Goal: Task Accomplishment & Management: Complete application form

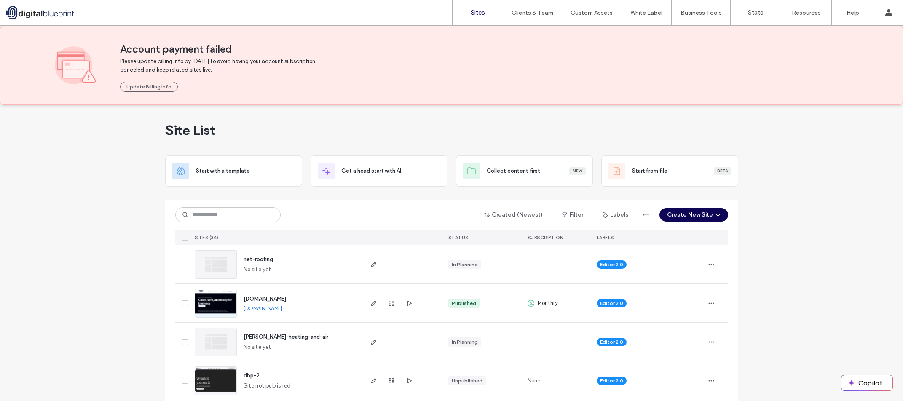
click at [684, 218] on button "Create New Site" at bounding box center [693, 214] width 69 height 13
click at [729, 303] on div "Collect content first" at bounding box center [714, 304] width 53 height 8
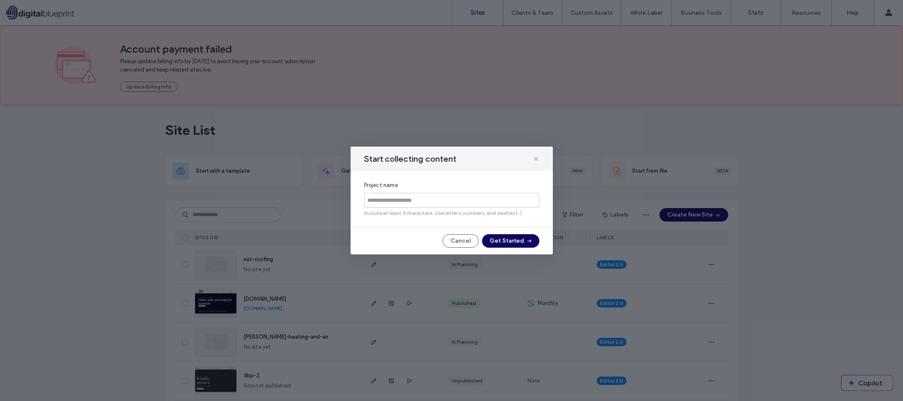
click at [444, 210] on span "Include at least 3 characters. Use letters, numbers, and dashes (-)." at bounding box center [451, 213] width 175 height 8
click at [444, 204] on input at bounding box center [451, 200] width 175 height 15
type input "**********"
click at [520, 239] on button "Get Started" at bounding box center [510, 240] width 57 height 13
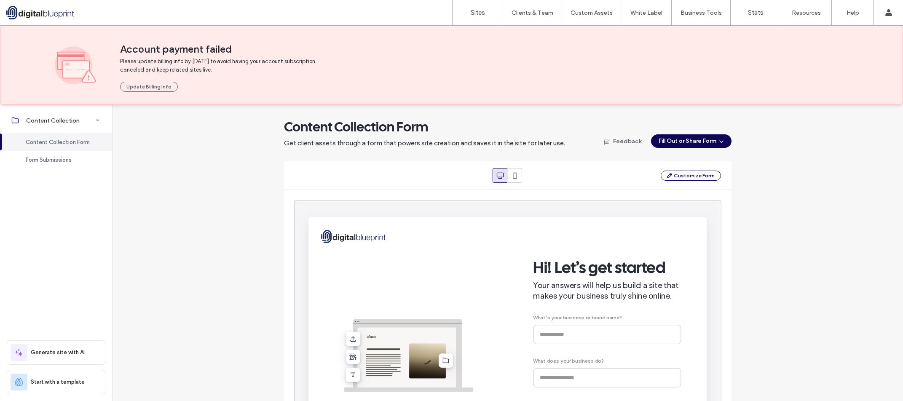
click at [716, 144] on span "button" at bounding box center [720, 141] width 8 height 13
drag, startPoint x: 782, startPoint y: 168, endPoint x: 750, endPoint y: 182, distance: 34.5
click at [780, 169] on div "Content Collection Form Get client assets through a form that powers site creat…" at bounding box center [507, 307] width 791 height 378
click at [703, 178] on button "Customize Form" at bounding box center [690, 176] width 60 height 10
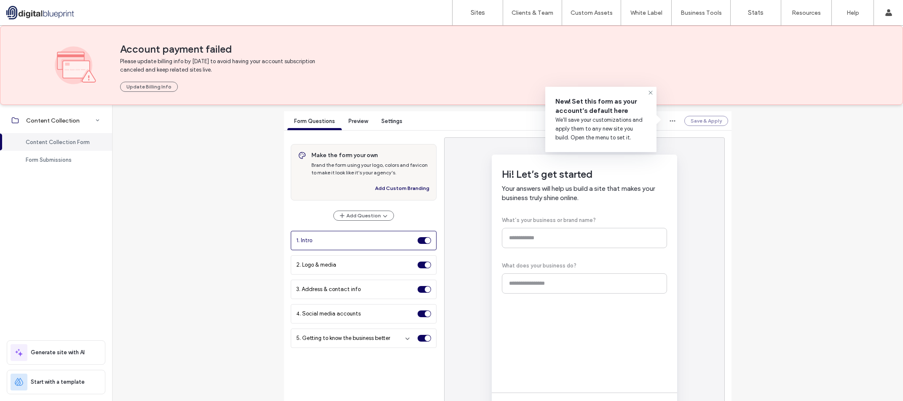
scroll to position [84, 0]
click at [208, 248] on div "Content Collection Form Get client assets through a form that powers site creat…" at bounding box center [507, 241] width 791 height 415
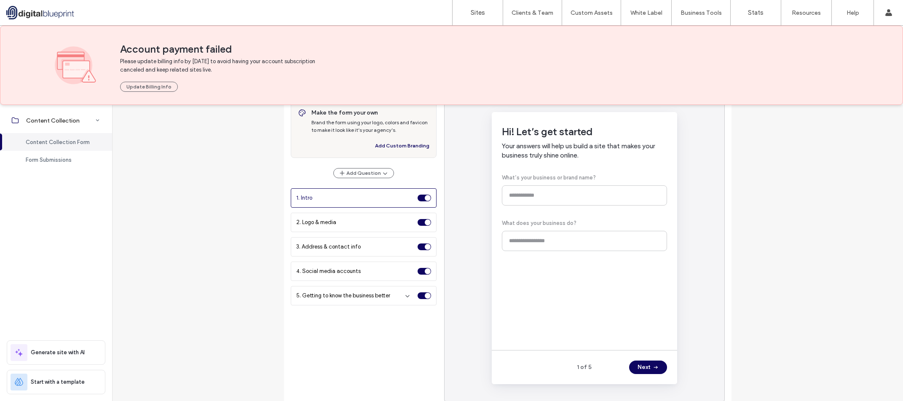
scroll to position [126, 0]
click at [559, 180] on div "Hi! Let’s get started Your answers will help us build a site that makes your bu…" at bounding box center [584, 230] width 165 height 211
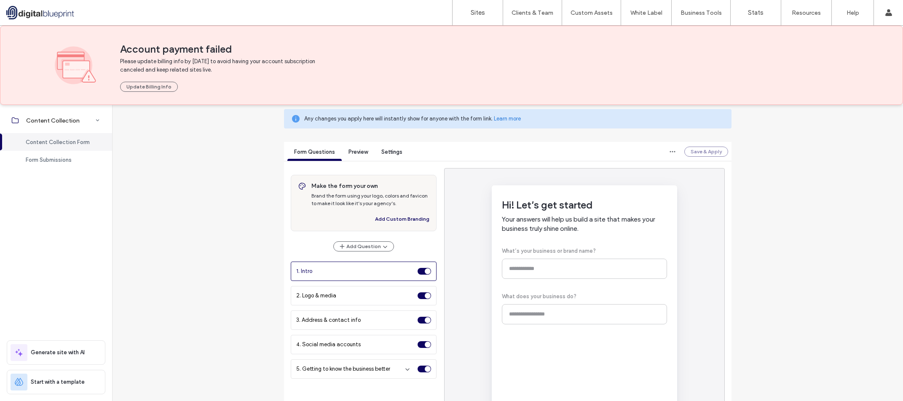
scroll to position [42, 0]
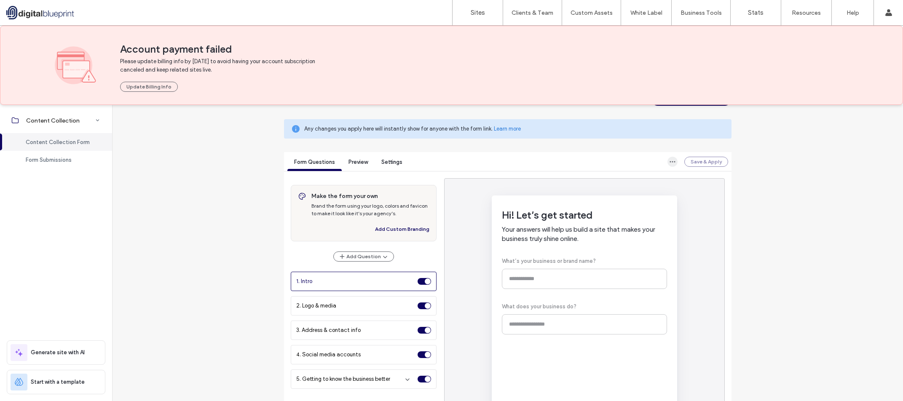
click at [669, 164] on icon "button" at bounding box center [672, 161] width 7 height 7
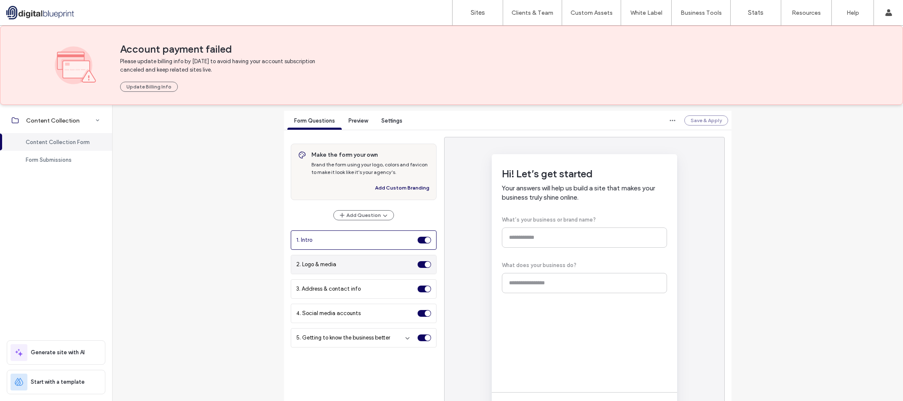
scroll to position [84, 0]
click at [370, 240] on div "1. Intro" at bounding box center [355, 239] width 118 height 8
click at [425, 238] on div "toggle" at bounding box center [428, 239] width 6 height 6
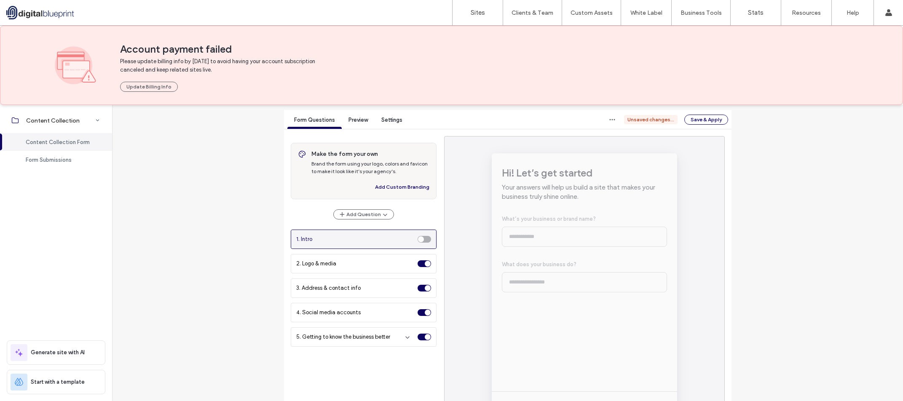
click at [422, 238] on div "toggle" at bounding box center [423, 239] width 13 height 7
click at [537, 234] on div "Hi! Let’s get started Your answers will help us build a site that makes your bu…" at bounding box center [584, 272] width 165 height 211
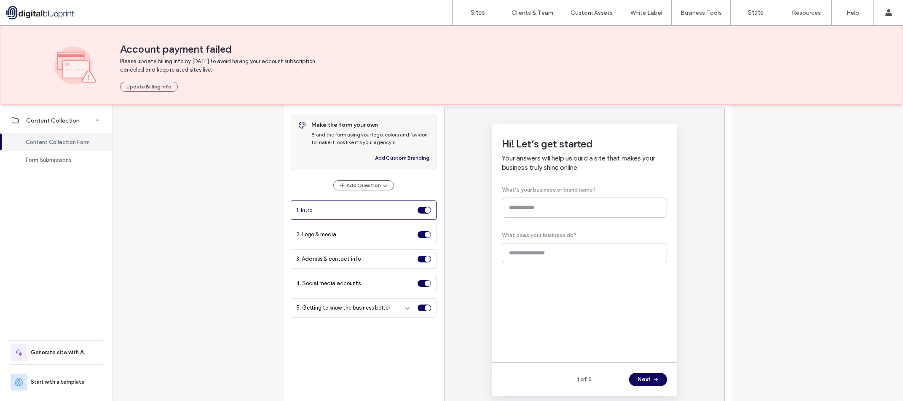
scroll to position [113, 0]
click at [374, 187] on button "Add Question" at bounding box center [363, 186] width 61 height 10
click at [392, 208] on span "Suggest Questions with AI" at bounding box center [381, 206] width 66 height 8
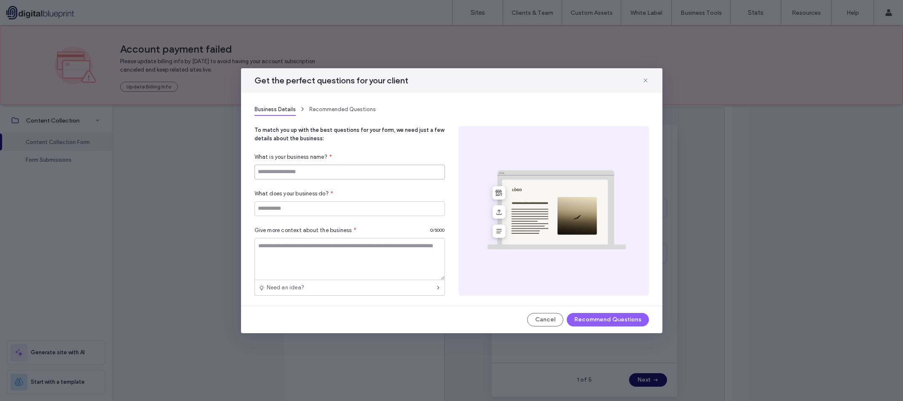
click at [327, 171] on input at bounding box center [349, 172] width 190 height 15
click at [345, 107] on div "Recommended Questions" at bounding box center [342, 109] width 67 height 13
click at [641, 80] on div "Get the perfect questions for your client" at bounding box center [451, 80] width 421 height 24
click at [642, 80] on icon at bounding box center [645, 80] width 7 height 7
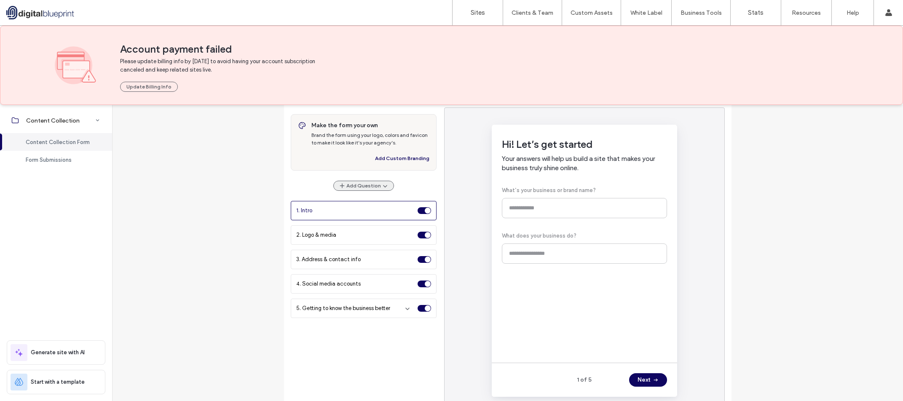
click at [370, 190] on button "Add Question" at bounding box center [363, 186] width 61 height 10
click at [387, 206] on span "Suggest Questions with AI" at bounding box center [381, 206] width 66 height 8
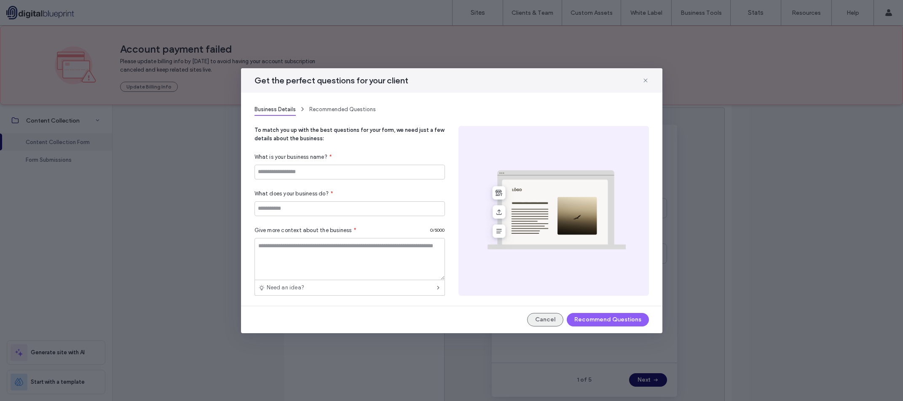
click at [545, 317] on button "Cancel" at bounding box center [545, 319] width 36 height 13
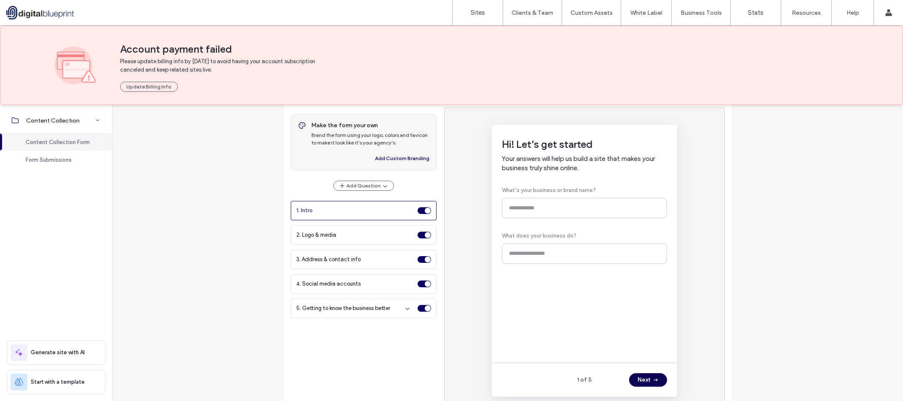
click at [650, 379] on span "button" at bounding box center [654, 380] width 8 height 13
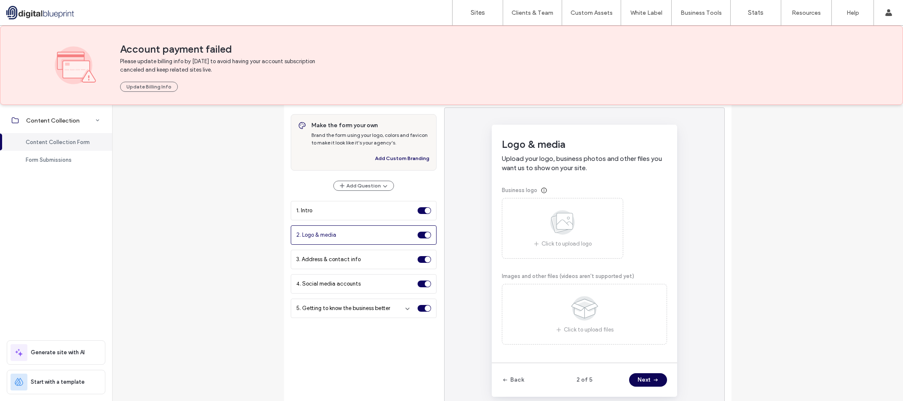
click at [639, 378] on button "Next" at bounding box center [648, 379] width 38 height 13
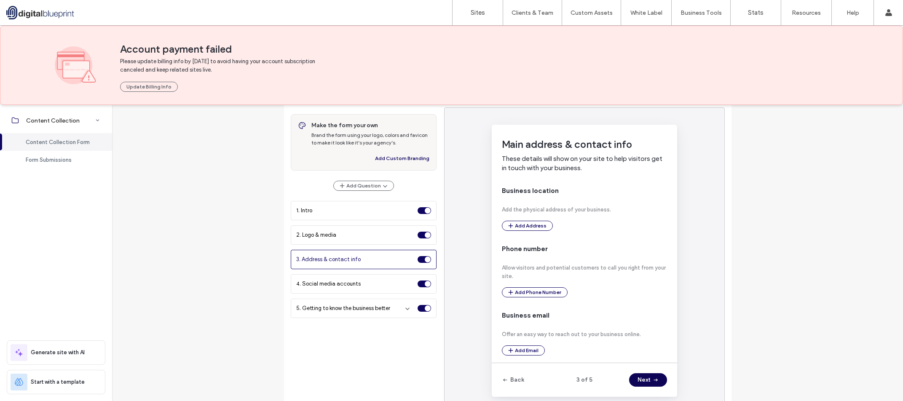
click at [640, 378] on button "Next" at bounding box center [648, 379] width 38 height 13
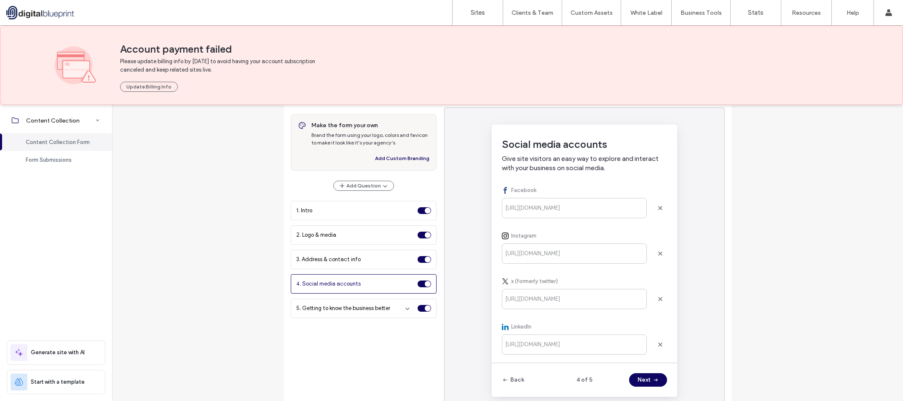
scroll to position [29, 0]
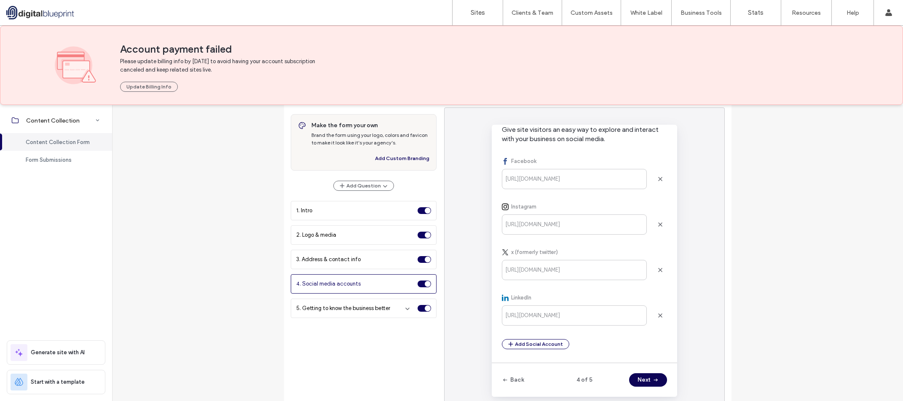
click at [652, 383] on icon "button" at bounding box center [655, 380] width 7 height 7
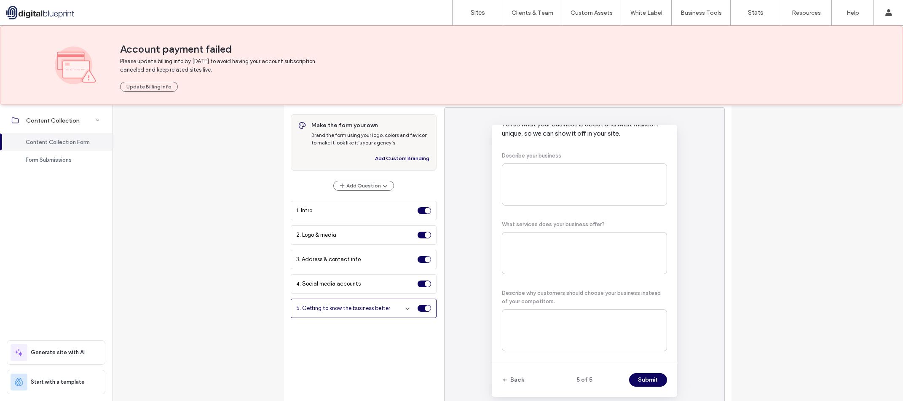
scroll to position [51, 0]
click at [517, 382] on button "Back" at bounding box center [513, 379] width 22 height 13
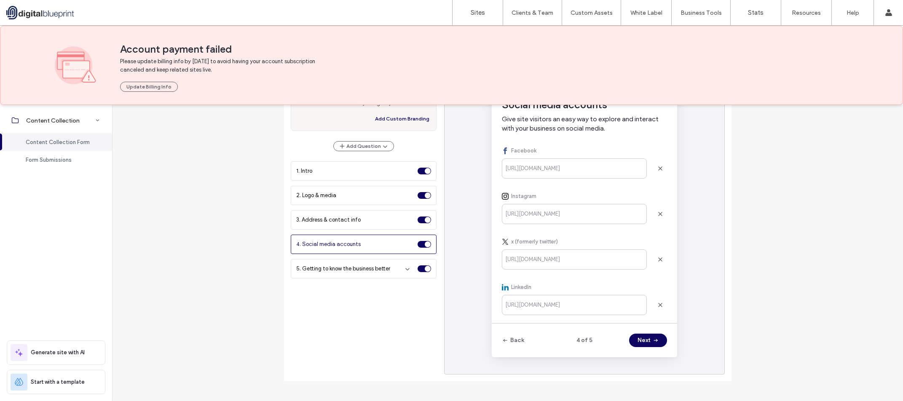
scroll to position [155, 0]
click at [513, 344] on button "Back" at bounding box center [513, 337] width 22 height 13
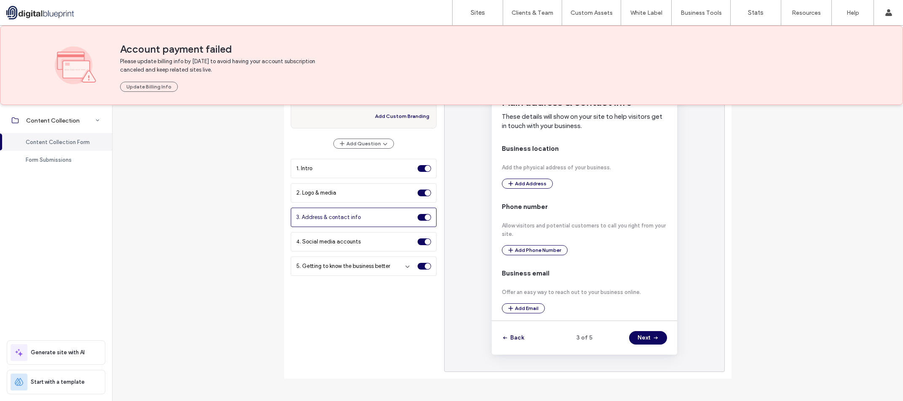
click at [513, 341] on button "Back" at bounding box center [513, 337] width 22 height 13
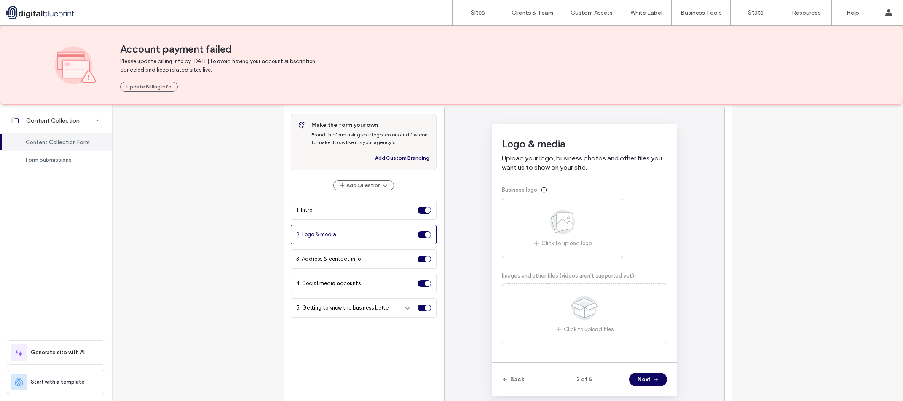
scroll to position [113, 0]
click at [518, 379] on button "Back" at bounding box center [513, 379] width 22 height 13
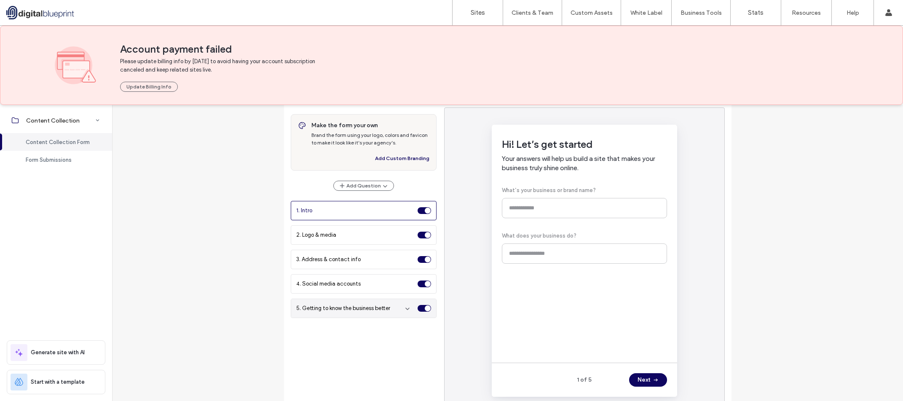
click at [374, 313] on div "5. Getting to know the business better" at bounding box center [363, 308] width 145 height 19
click at [401, 308] on span "button" at bounding box center [407, 308] width 13 height 13
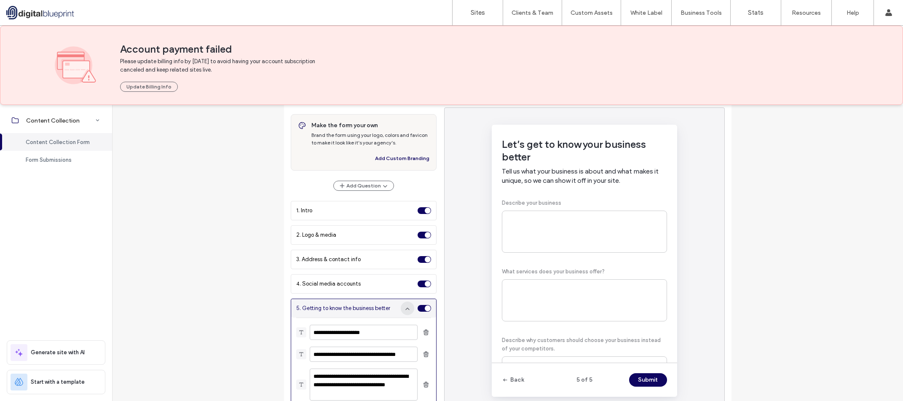
scroll to position [11, 0]
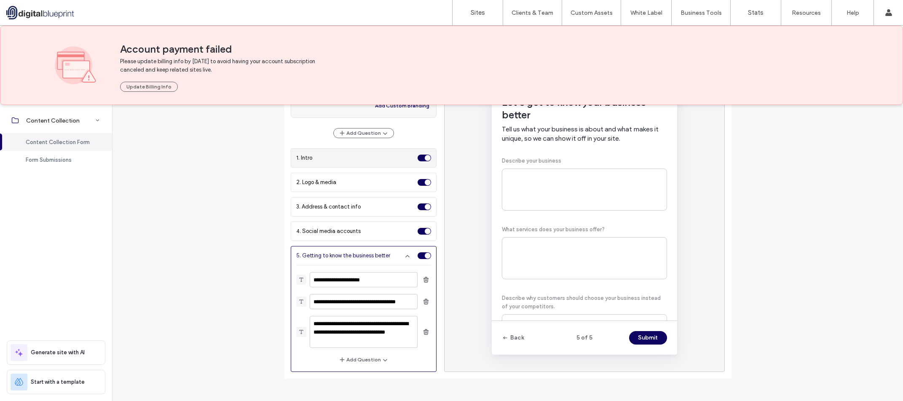
click at [346, 166] on div "1. Intro" at bounding box center [363, 158] width 145 height 19
click at [371, 180] on div "2. Logo & media" at bounding box center [355, 182] width 118 height 8
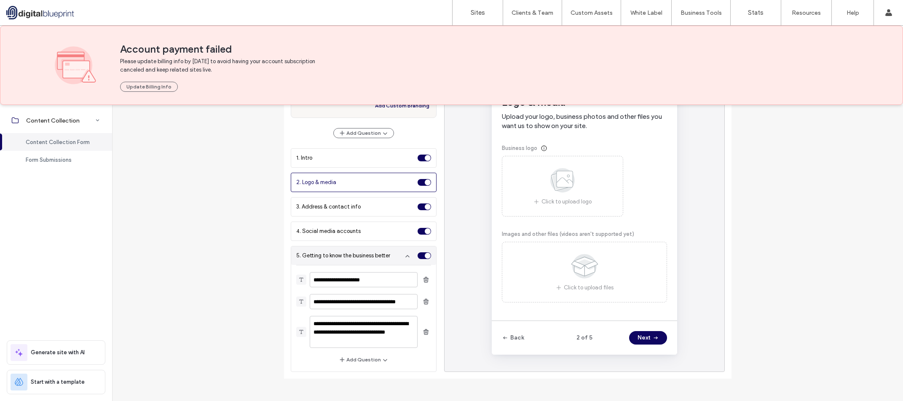
click at [373, 259] on div "5. Getting to know the business better" at bounding box center [363, 255] width 145 height 19
click at [366, 360] on button "Add Question" at bounding box center [364, 360] width 60 height 10
click at [380, 338] on span "Add Questions Manually" at bounding box center [379, 339] width 61 height 8
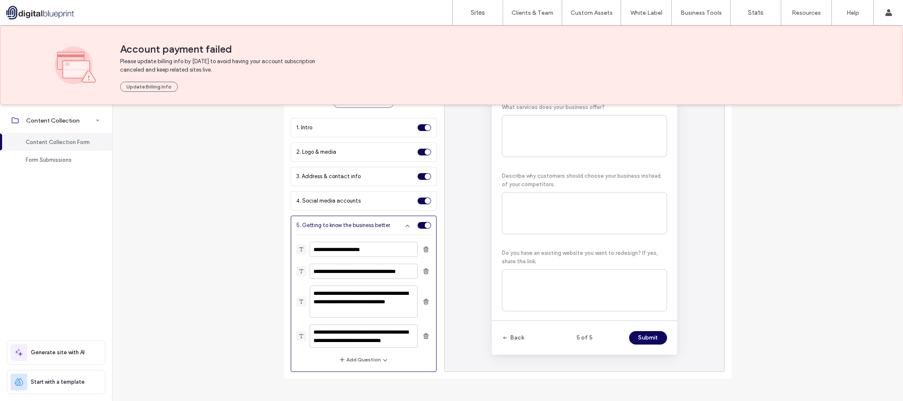
scroll to position [128, 0]
click at [366, 334] on textarea "**********" at bounding box center [364, 336] width 108 height 24
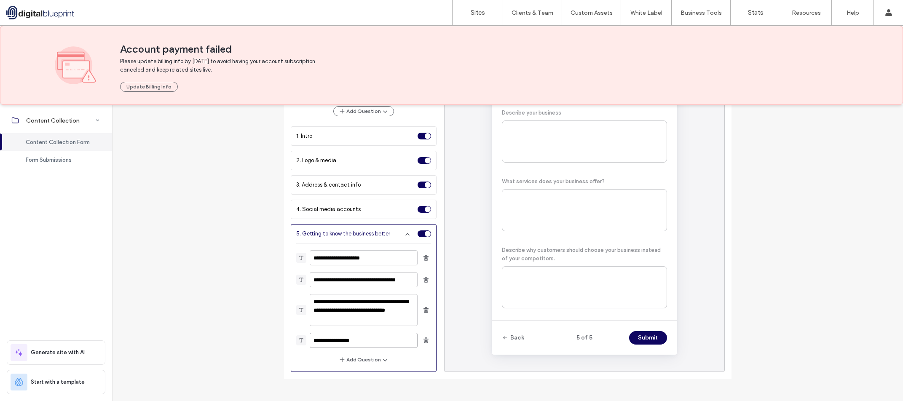
scroll to position [119, 0]
type textarea "**********"
click at [738, 285] on div "**********" at bounding box center [508, 170] width 468 height 415
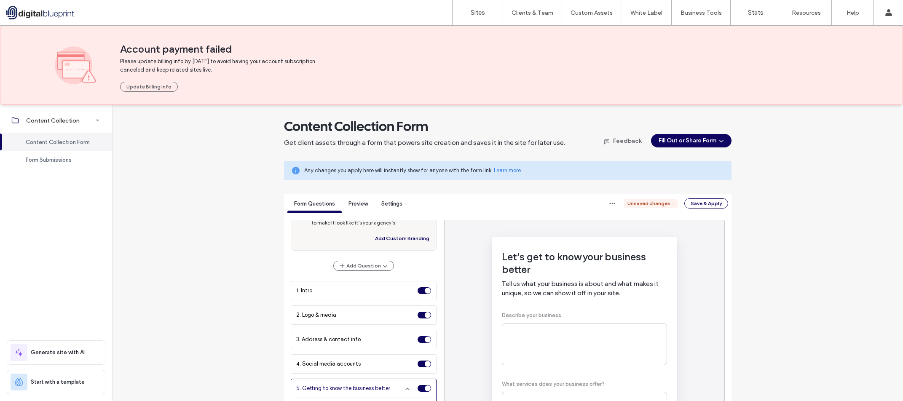
scroll to position [0, 0]
click at [697, 203] on button "Save & Apply" at bounding box center [706, 204] width 44 height 10
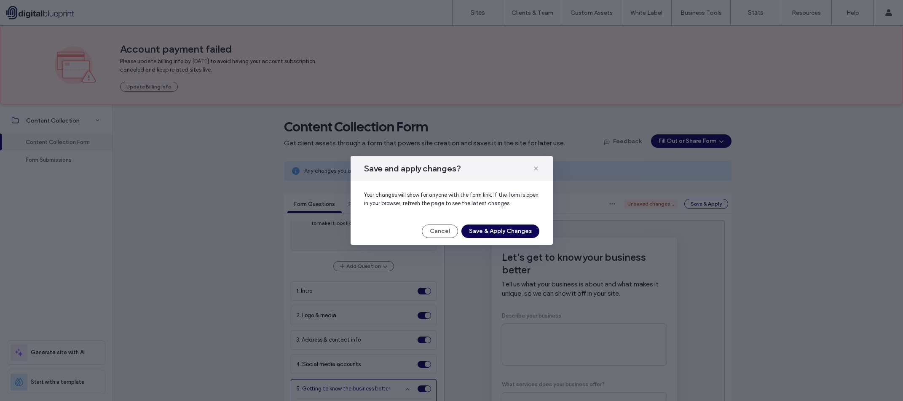
click at [513, 230] on button "Save & Apply Changes" at bounding box center [500, 230] width 78 height 13
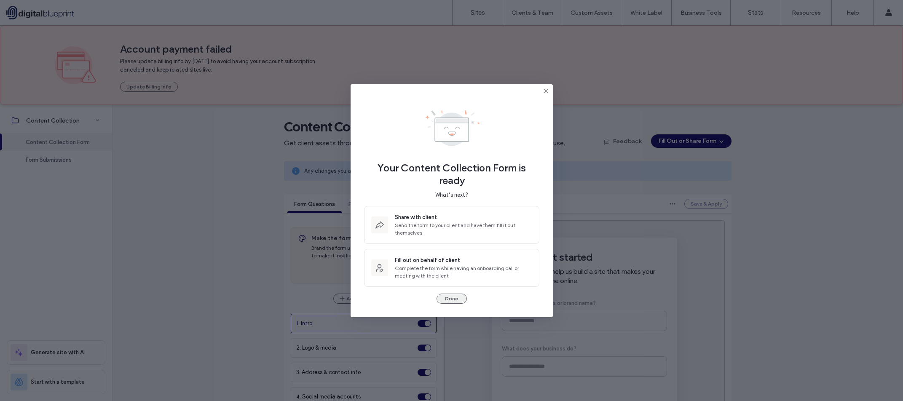
click at [454, 297] on button "Done" at bounding box center [451, 299] width 30 height 10
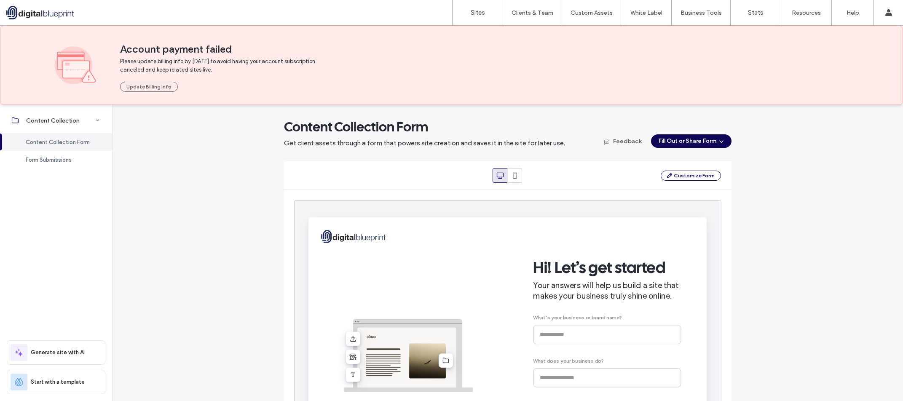
click at [695, 146] on button "Fill Out or Share Form" at bounding box center [691, 140] width 80 height 13
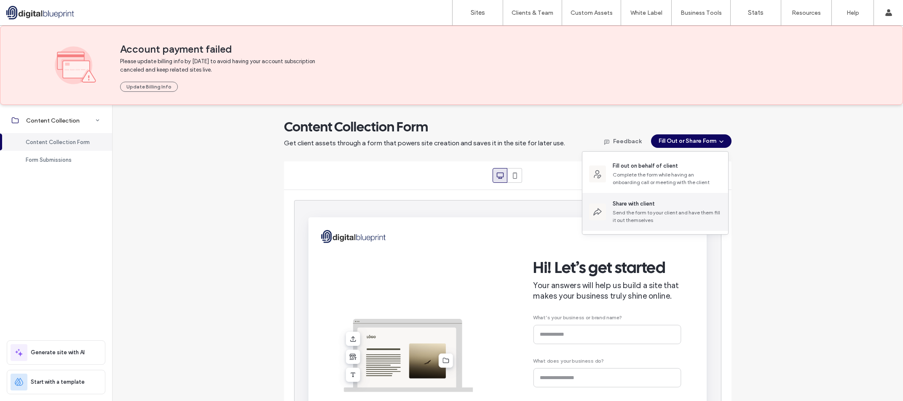
click at [647, 205] on div "Share with client" at bounding box center [633, 204] width 42 height 8
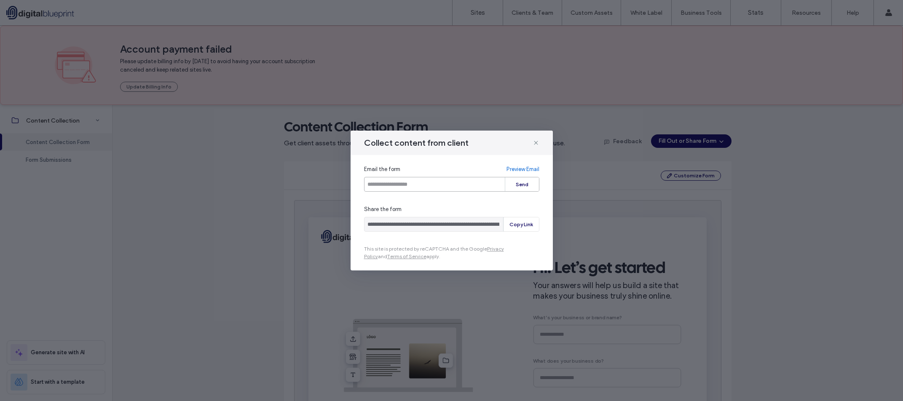
click at [424, 186] on input "email" at bounding box center [451, 184] width 175 height 15
type input "**********"
click at [524, 184] on button "Send" at bounding box center [522, 184] width 34 height 14
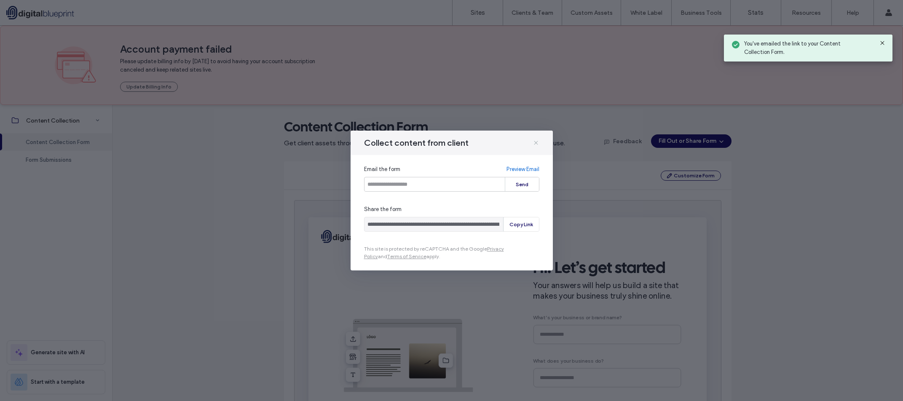
click at [535, 142] on use at bounding box center [536, 143] width 4 height 4
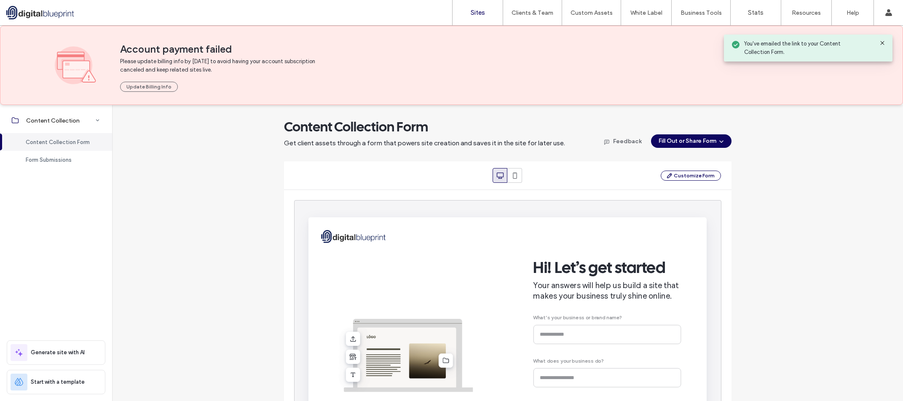
click at [475, 22] on link "Sites" at bounding box center [477, 12] width 50 height 25
